Goal: Find specific page/section: Find specific page/section

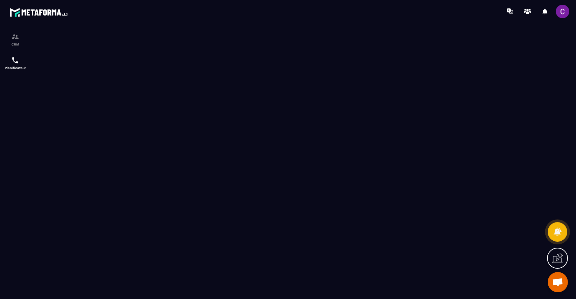
scroll to position [45, 0]
click at [18, 39] on img at bounding box center [15, 37] width 8 height 8
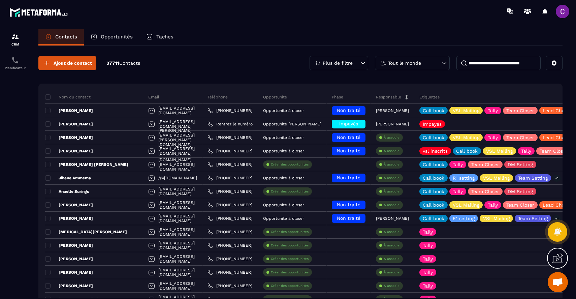
click at [481, 62] on input at bounding box center [499, 63] width 84 height 14
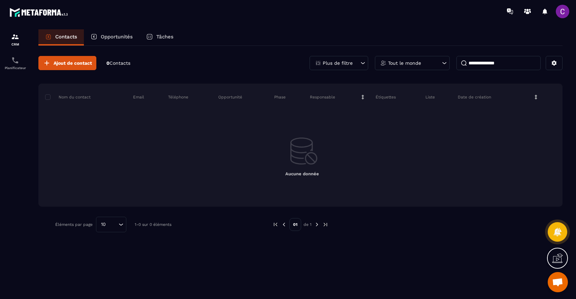
drag, startPoint x: 491, startPoint y: 62, endPoint x: 502, endPoint y: 63, distance: 10.8
click at [502, 63] on input "**********" at bounding box center [499, 63] width 84 height 14
click at [499, 62] on input "**********" at bounding box center [499, 63] width 84 height 14
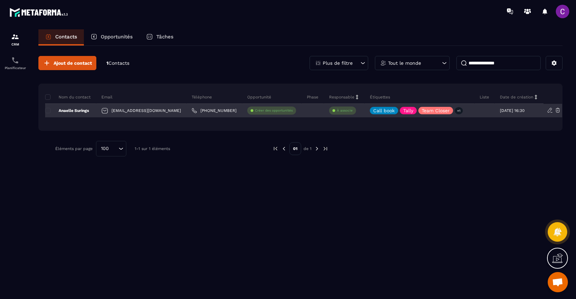
type input "**********"
click at [83, 111] on p "Anaelle Surings" at bounding box center [67, 110] width 44 height 5
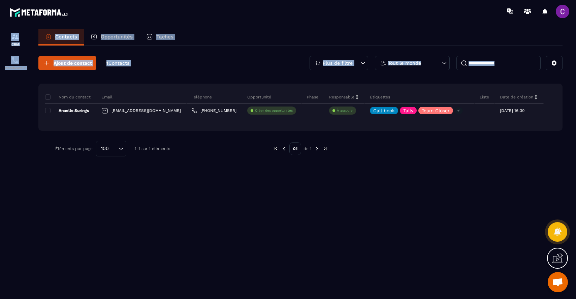
drag, startPoint x: 80, startPoint y: 81, endPoint x: 406, endPoint y: 39, distance: 328.8
click at [400, 39] on div "**********" at bounding box center [301, 170] width 538 height 282
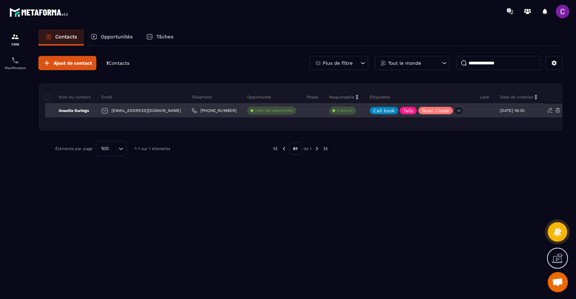
click at [147, 111] on div "[EMAIL_ADDRESS][DOMAIN_NAME]" at bounding box center [141, 110] width 91 height 13
click at [73, 111] on p "Anaelle Surings" at bounding box center [67, 110] width 44 height 5
click at [149, 109] on div "[EMAIL_ADDRESS][DOMAIN_NAME]" at bounding box center [141, 110] width 91 height 13
click at [69, 109] on p "Anaelle Surings" at bounding box center [67, 110] width 44 height 5
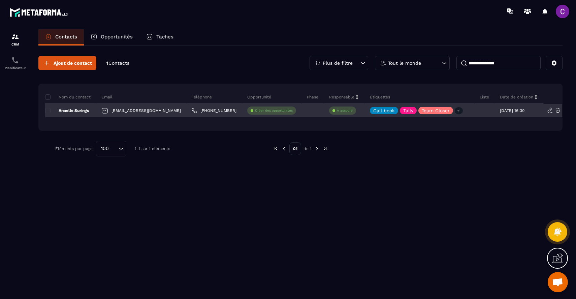
click at [233, 111] on div "[PHONE_NUMBER]" at bounding box center [215, 110] width 56 height 13
click at [82, 115] on div "Anaelle Surings" at bounding box center [70, 110] width 51 height 13
click at [132, 111] on div "[EMAIL_ADDRESS][DOMAIN_NAME]" at bounding box center [141, 110] width 91 height 13
click at [80, 111] on p "Anaelle Surings" at bounding box center [67, 110] width 44 height 5
click at [83, 113] on p "Anaelle Surings" at bounding box center [67, 110] width 44 height 5
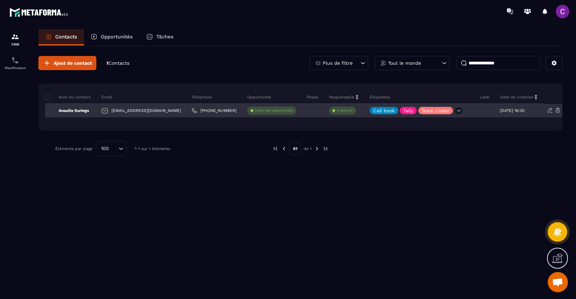
click at [214, 107] on div "[PHONE_NUMBER]" at bounding box center [215, 110] width 56 height 13
click at [77, 107] on div "Anaelle Surings" at bounding box center [70, 110] width 51 height 13
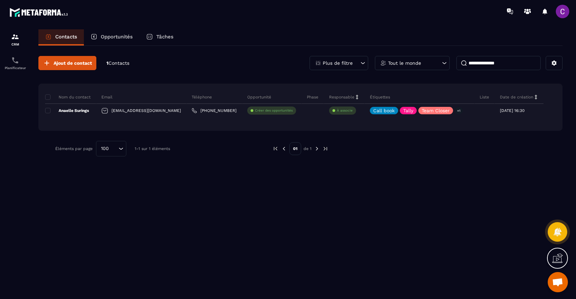
click at [399, 41] on div "Contacts Opportunités Tâches" at bounding box center [300, 37] width 524 height 16
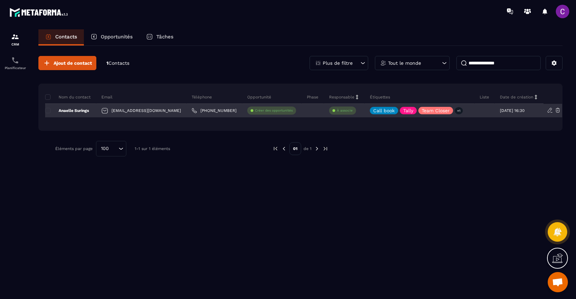
click at [352, 110] on div "À associe" at bounding box center [342, 110] width 27 height 8
click at [85, 113] on p "Anaelle Surings" at bounding box center [67, 110] width 44 height 5
